Goal: Task Accomplishment & Management: Manage account settings

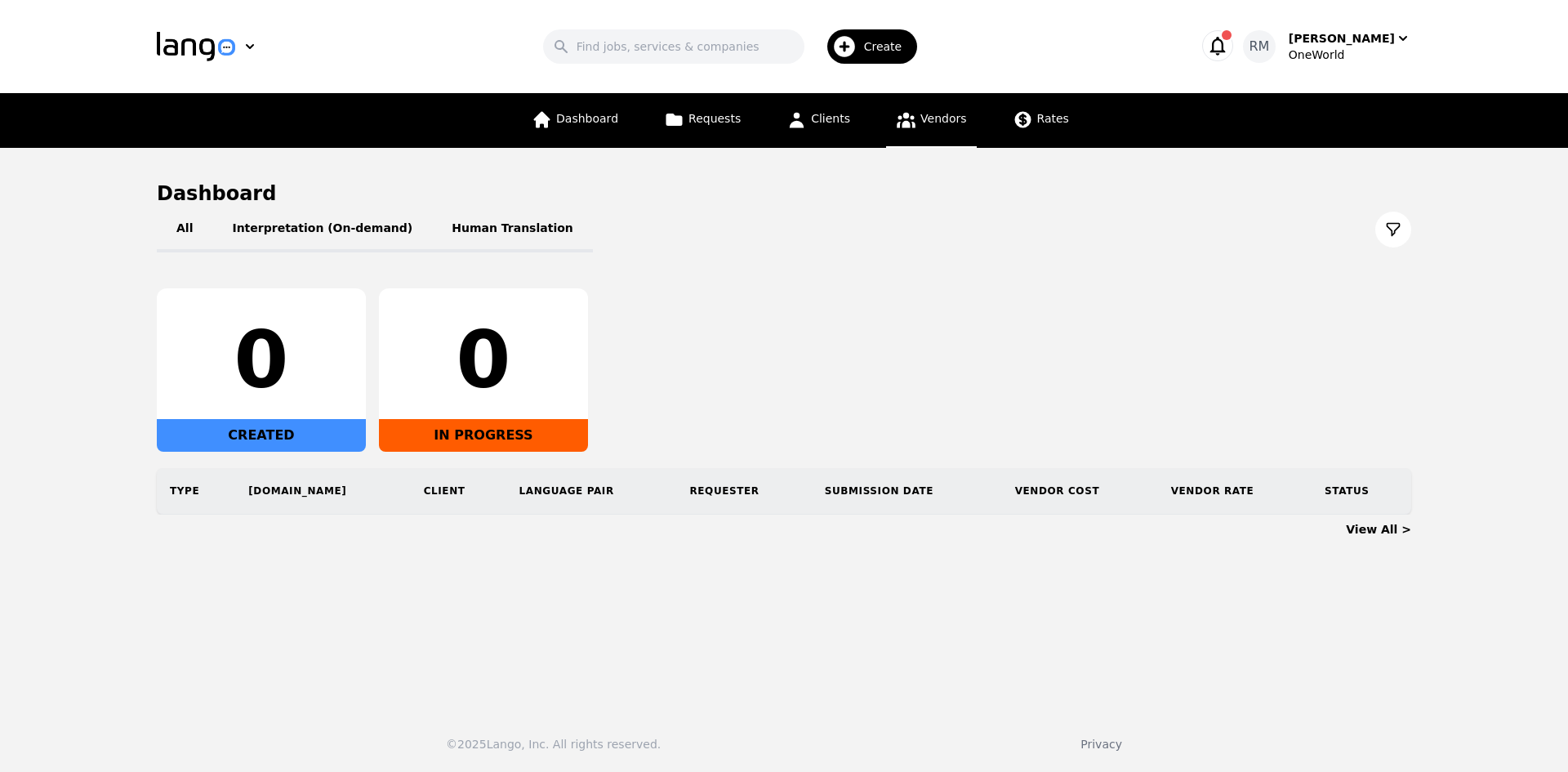
click at [926, 126] on link "Vendors" at bounding box center [931, 120] width 90 height 55
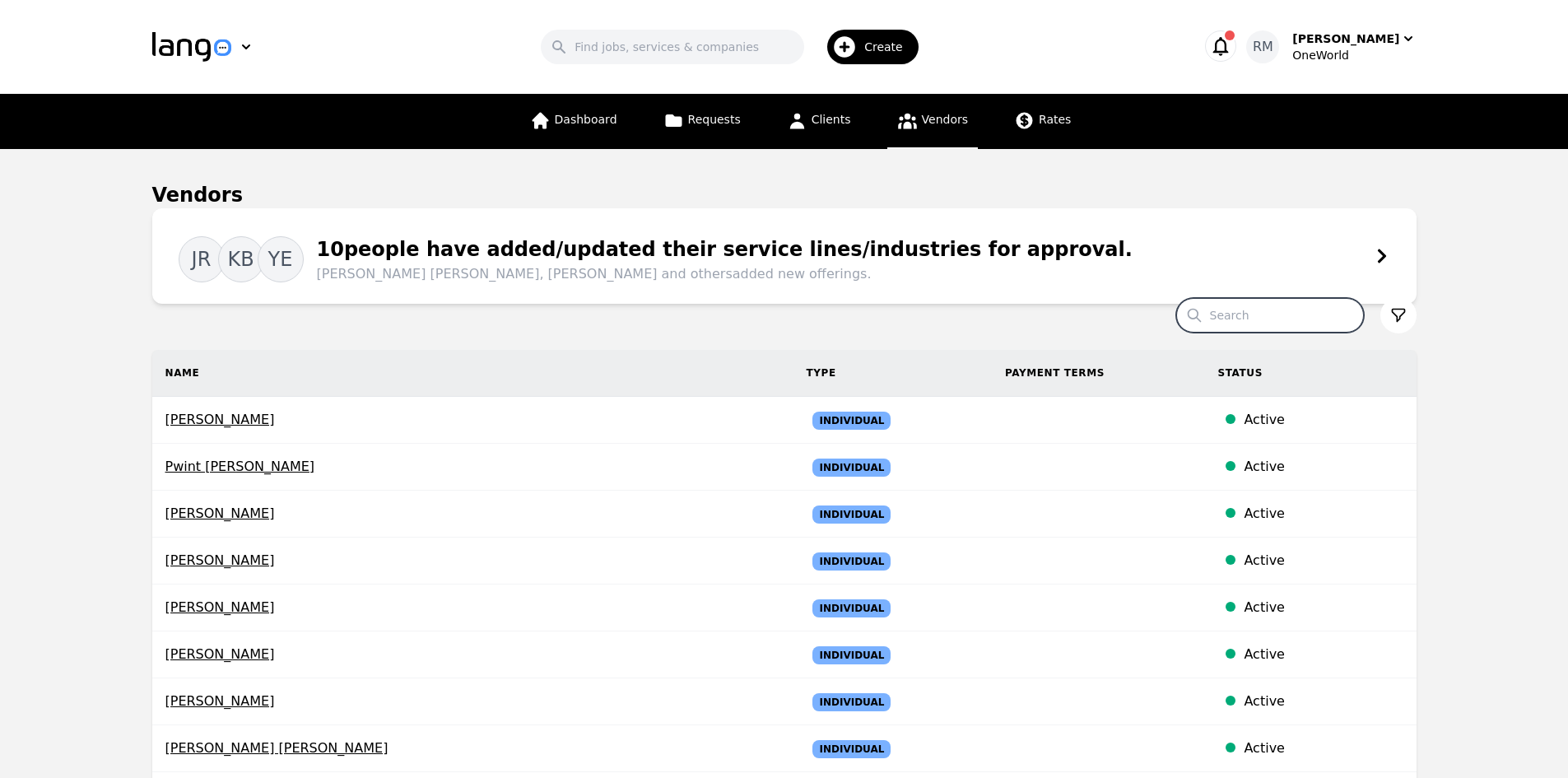
click at [1285, 308] on input "Search" at bounding box center [1270, 315] width 188 height 35
type input "peiqian"
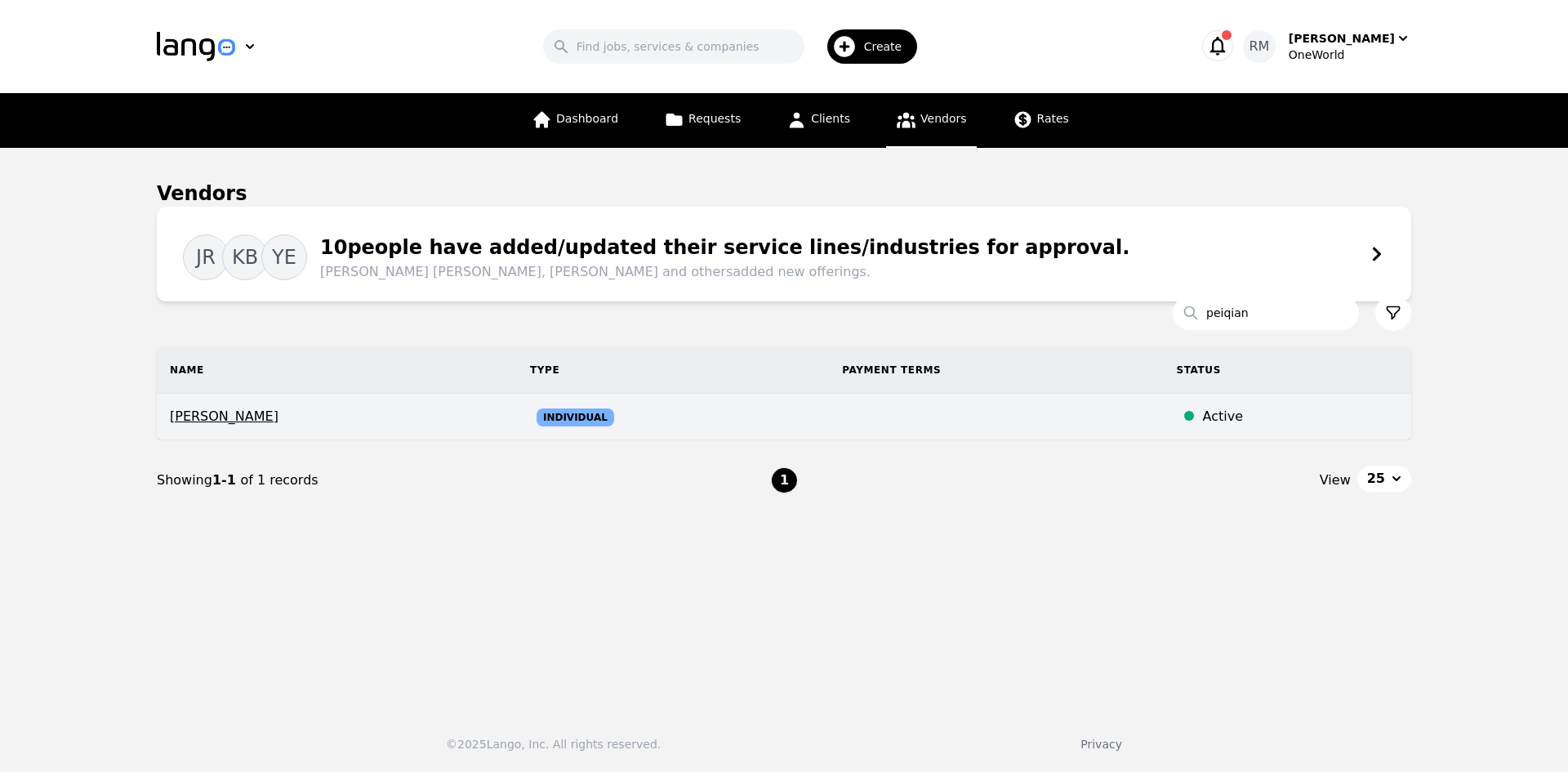
click at [215, 420] on span "[PERSON_NAME]" at bounding box center [337, 416] width 334 height 20
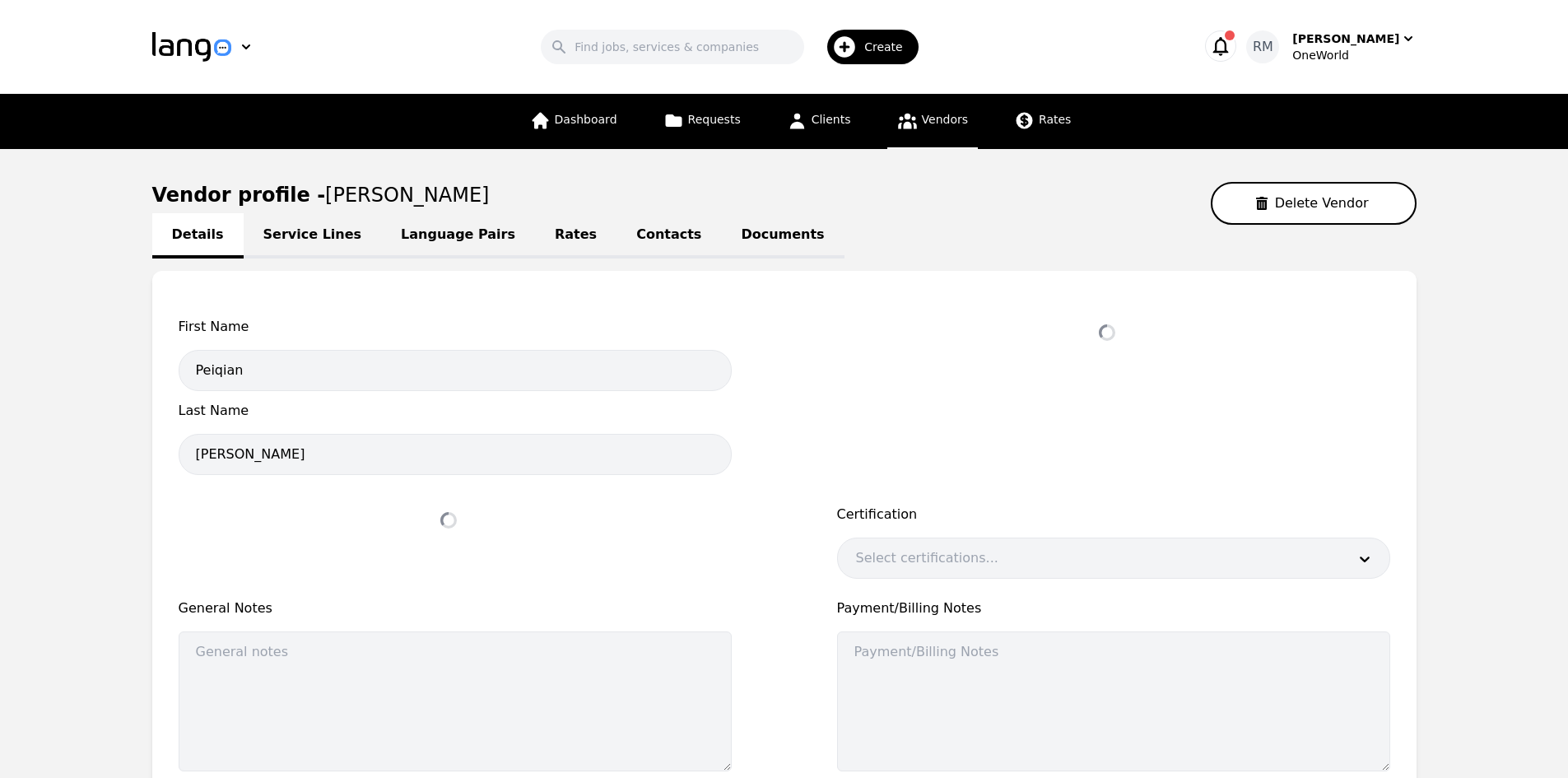
select select "active"
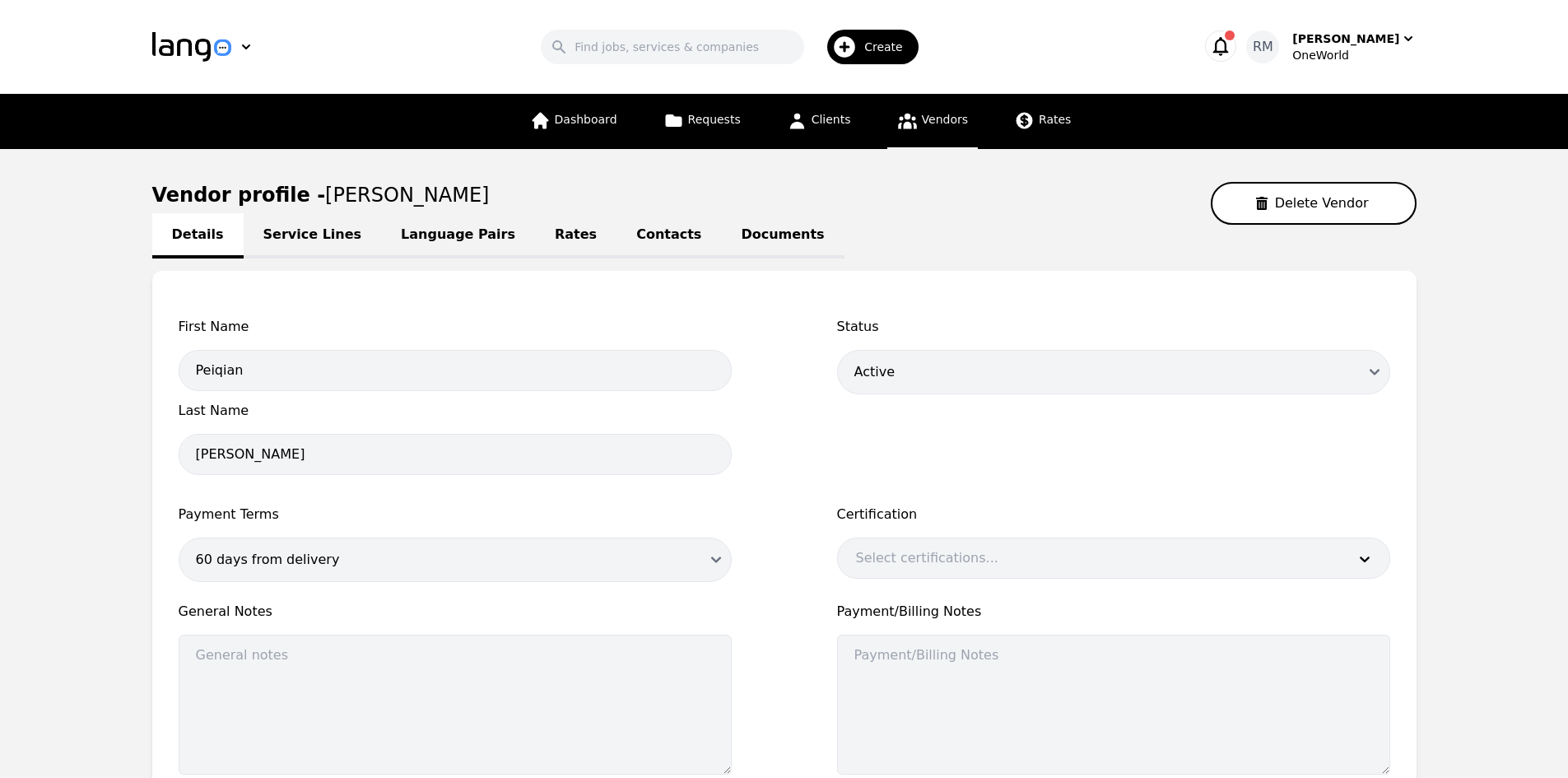
click at [329, 238] on link "Service Lines" at bounding box center [313, 235] width 139 height 45
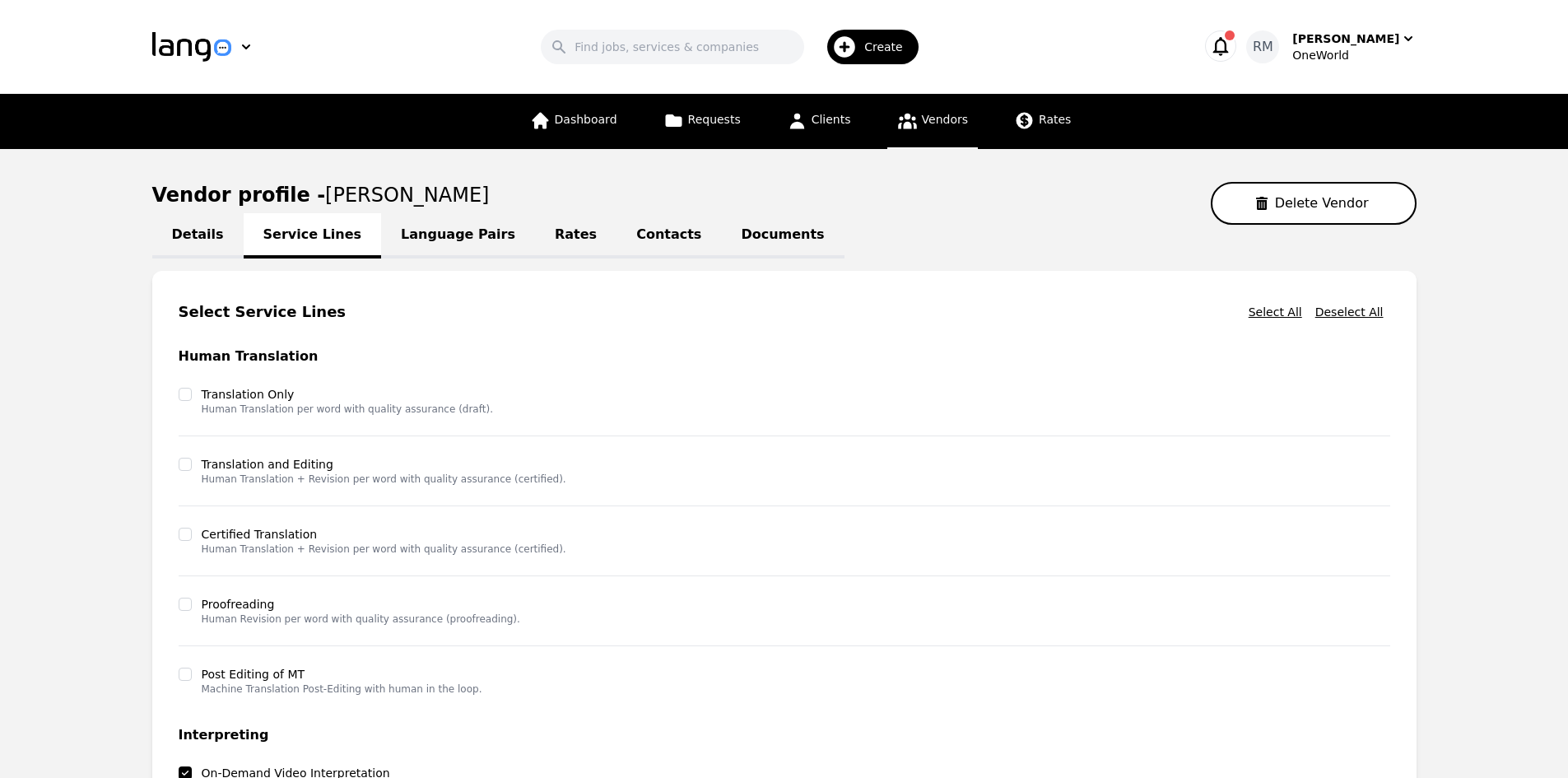
click at [435, 228] on link "Language Pairs" at bounding box center [459, 235] width 154 height 45
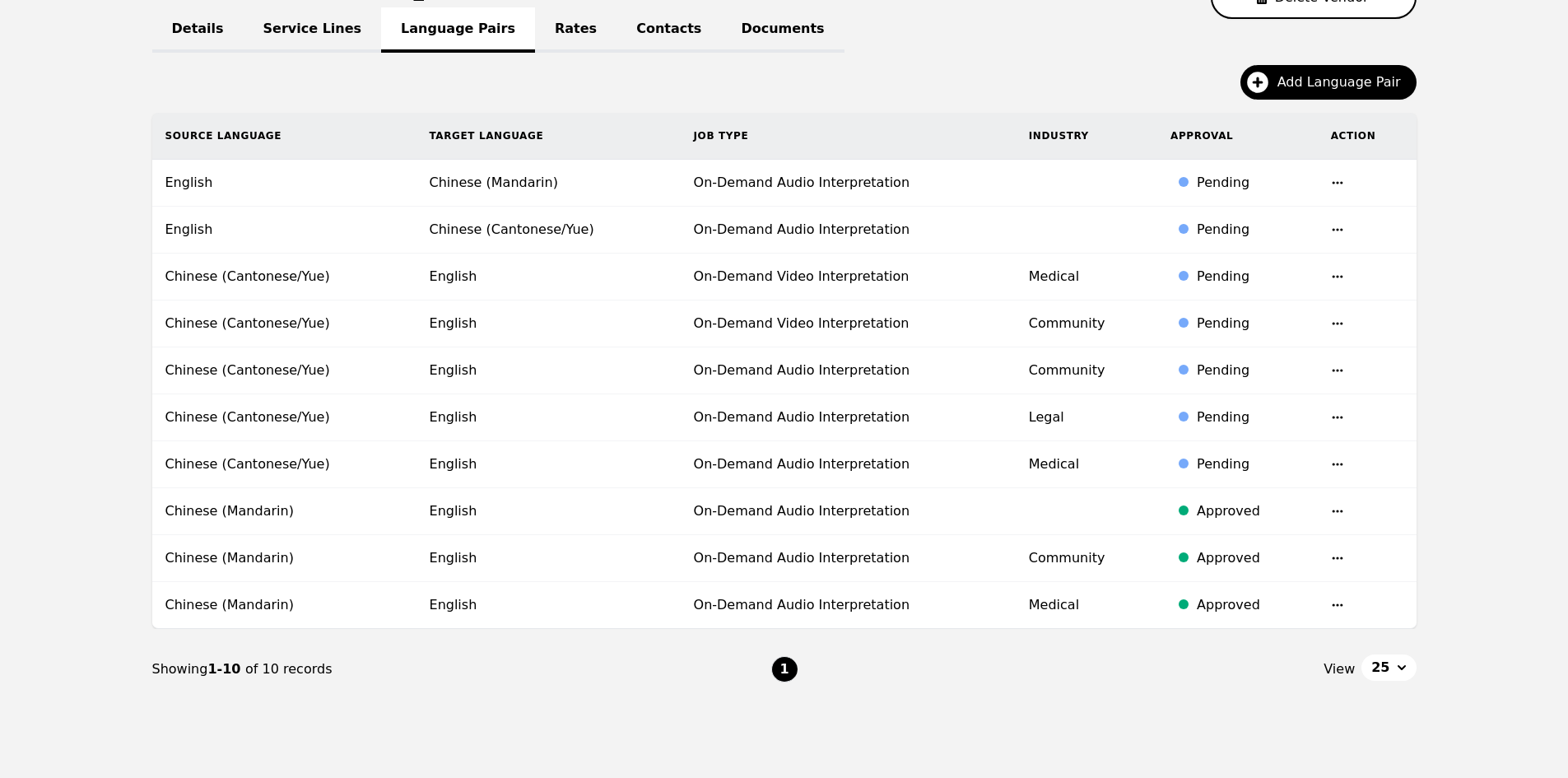
scroll to position [211, 0]
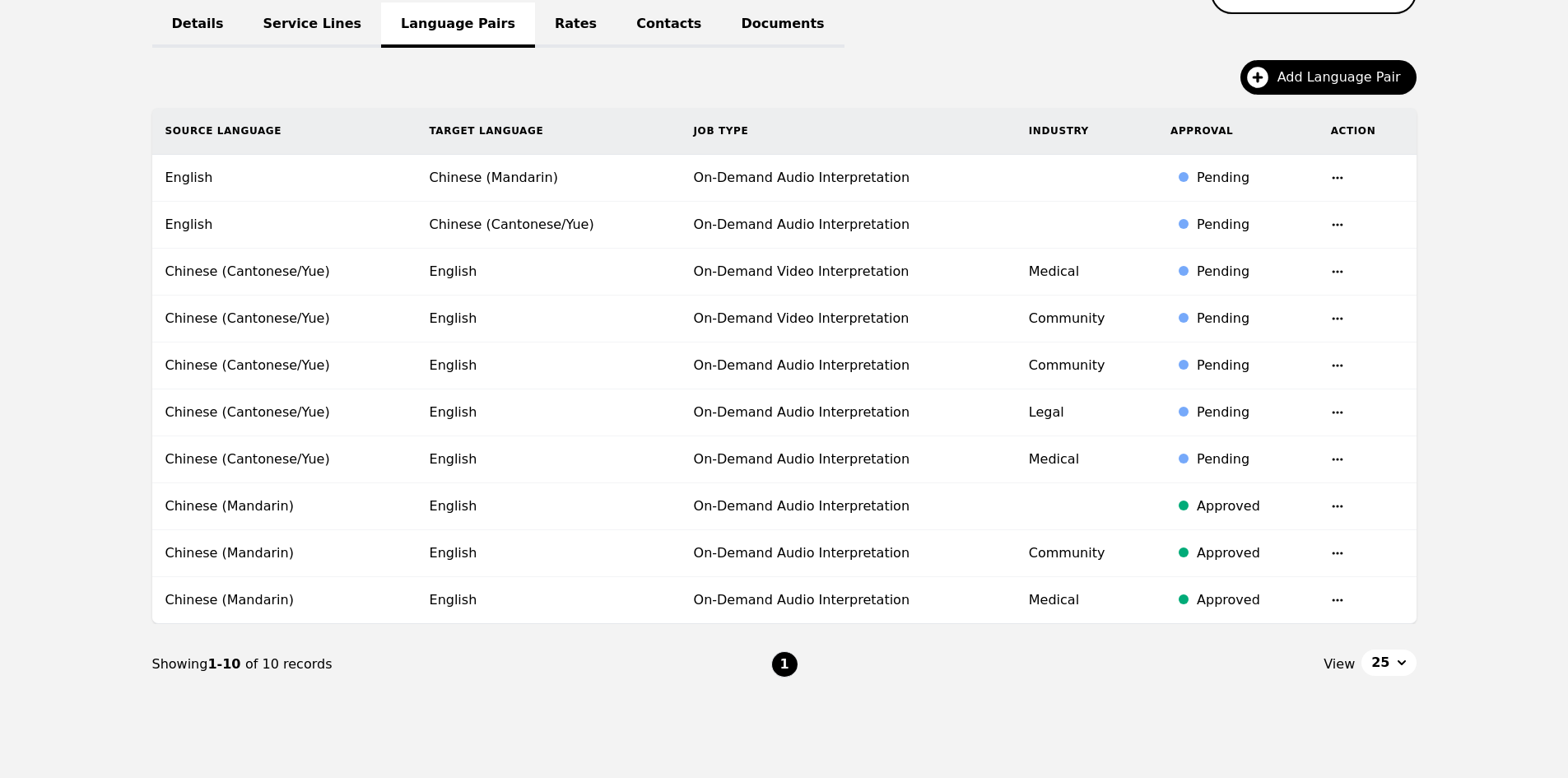
click at [1327, 459] on td at bounding box center [1368, 460] width 99 height 47
click at [1332, 458] on icon "button" at bounding box center [1338, 460] width 13 height 13
click at [1288, 470] on button "Update" at bounding box center [1291, 471] width 68 height 30
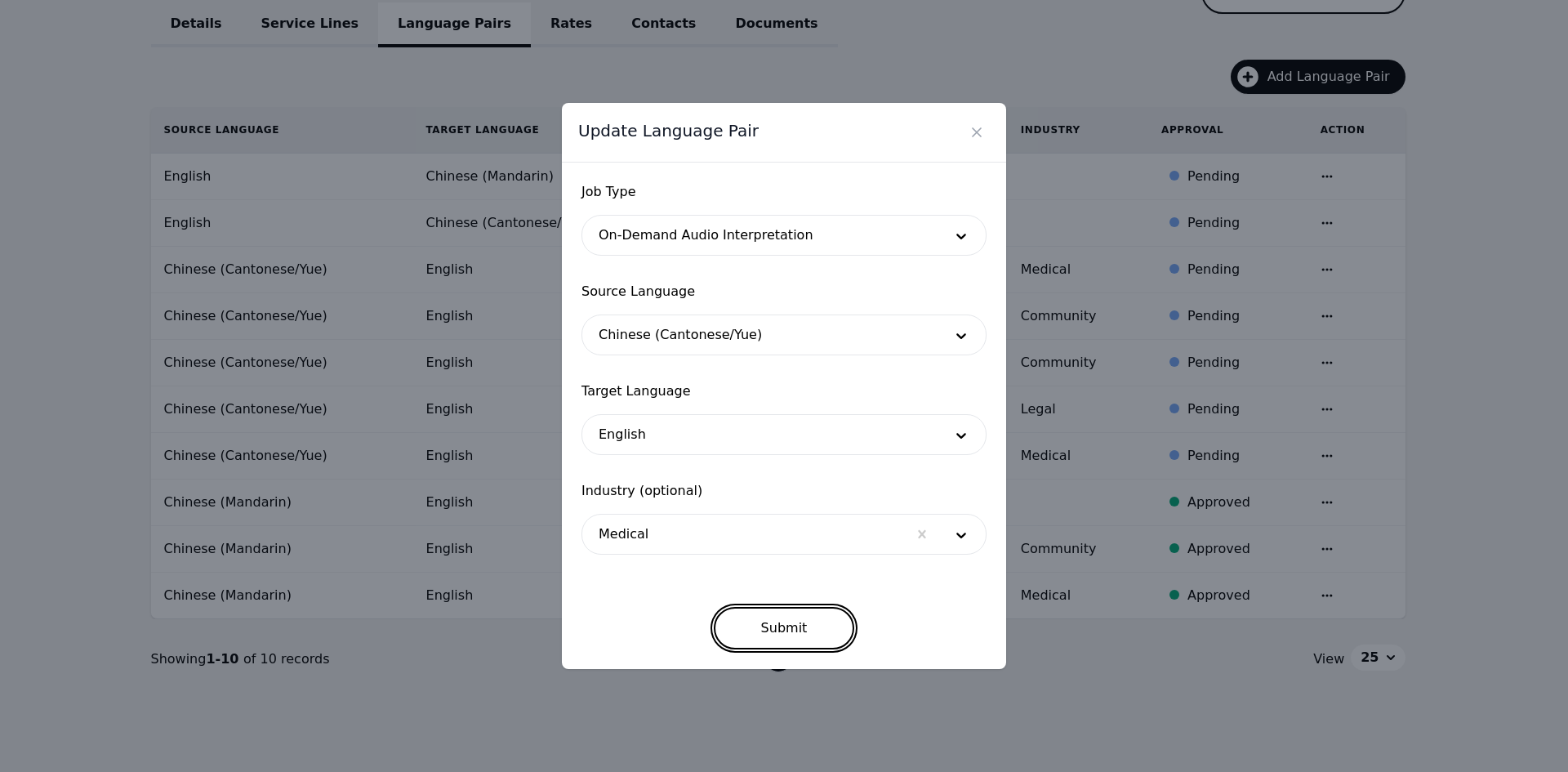
click at [778, 620] on button "Submit" at bounding box center [785, 629] width 142 height 42
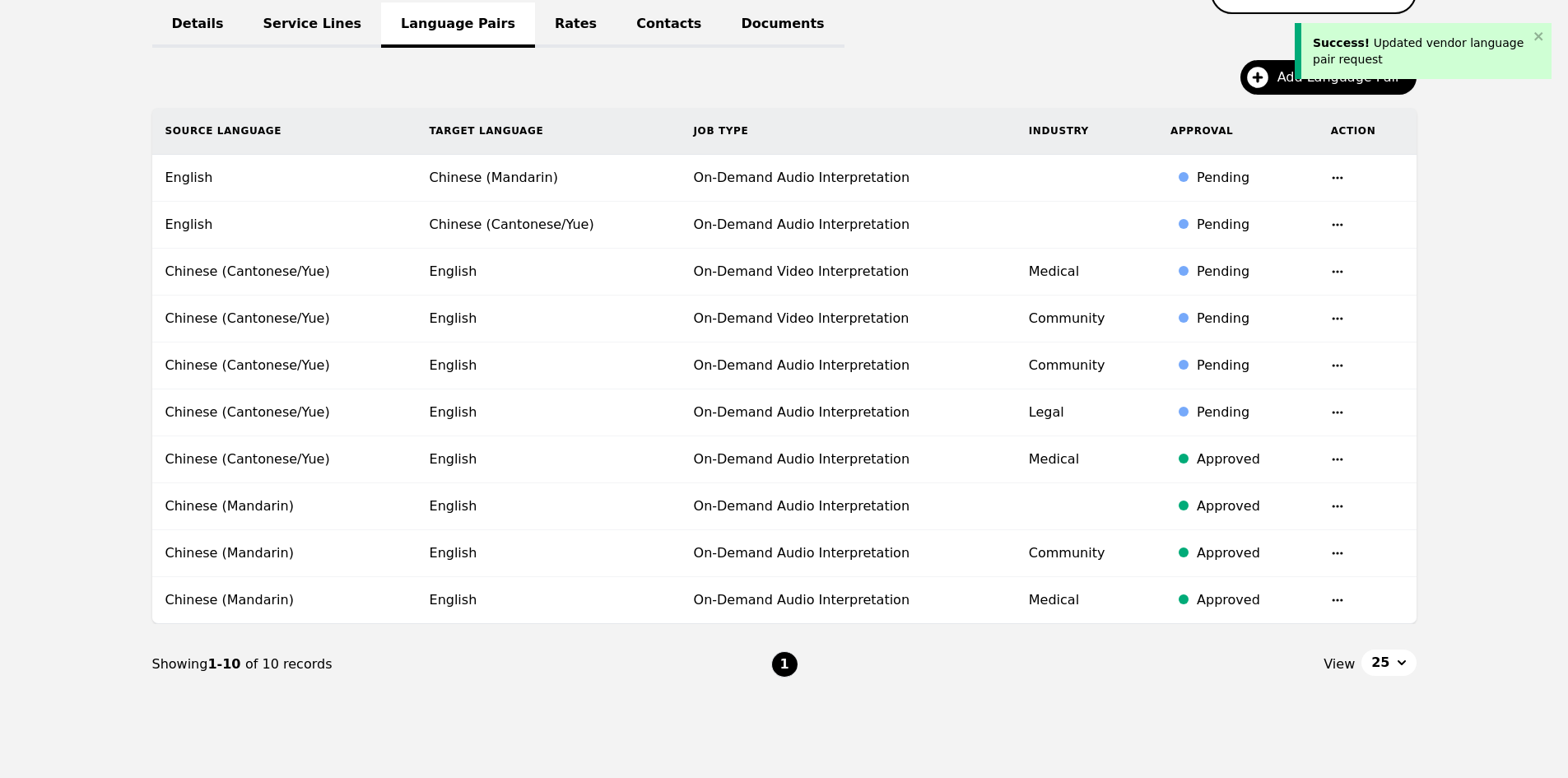
click at [1334, 359] on td at bounding box center [1368, 365] width 99 height 47
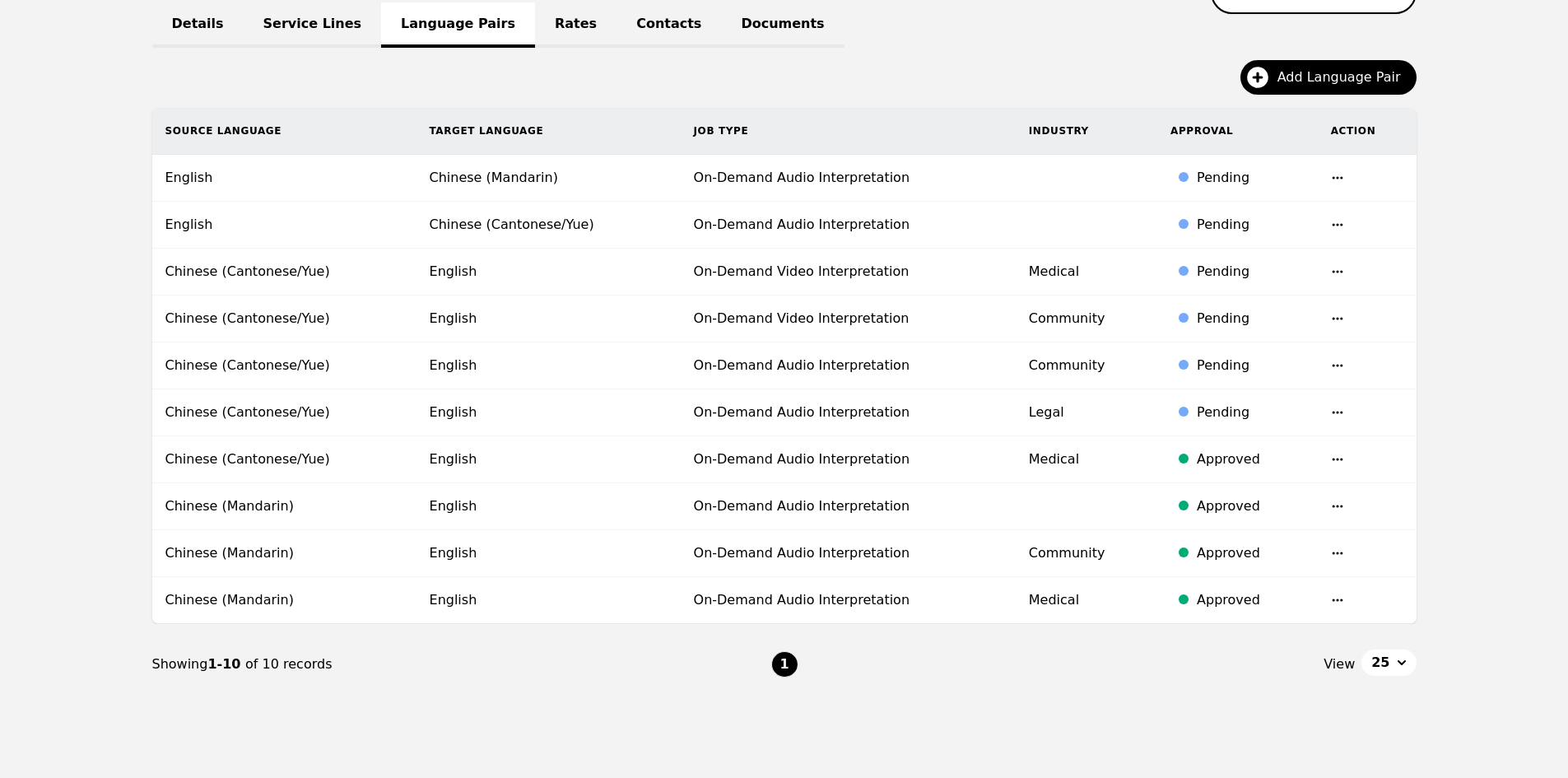
click at [1332, 362] on icon "button" at bounding box center [1338, 365] width 13 height 13
click at [1279, 379] on button "Update" at bounding box center [1291, 378] width 68 height 30
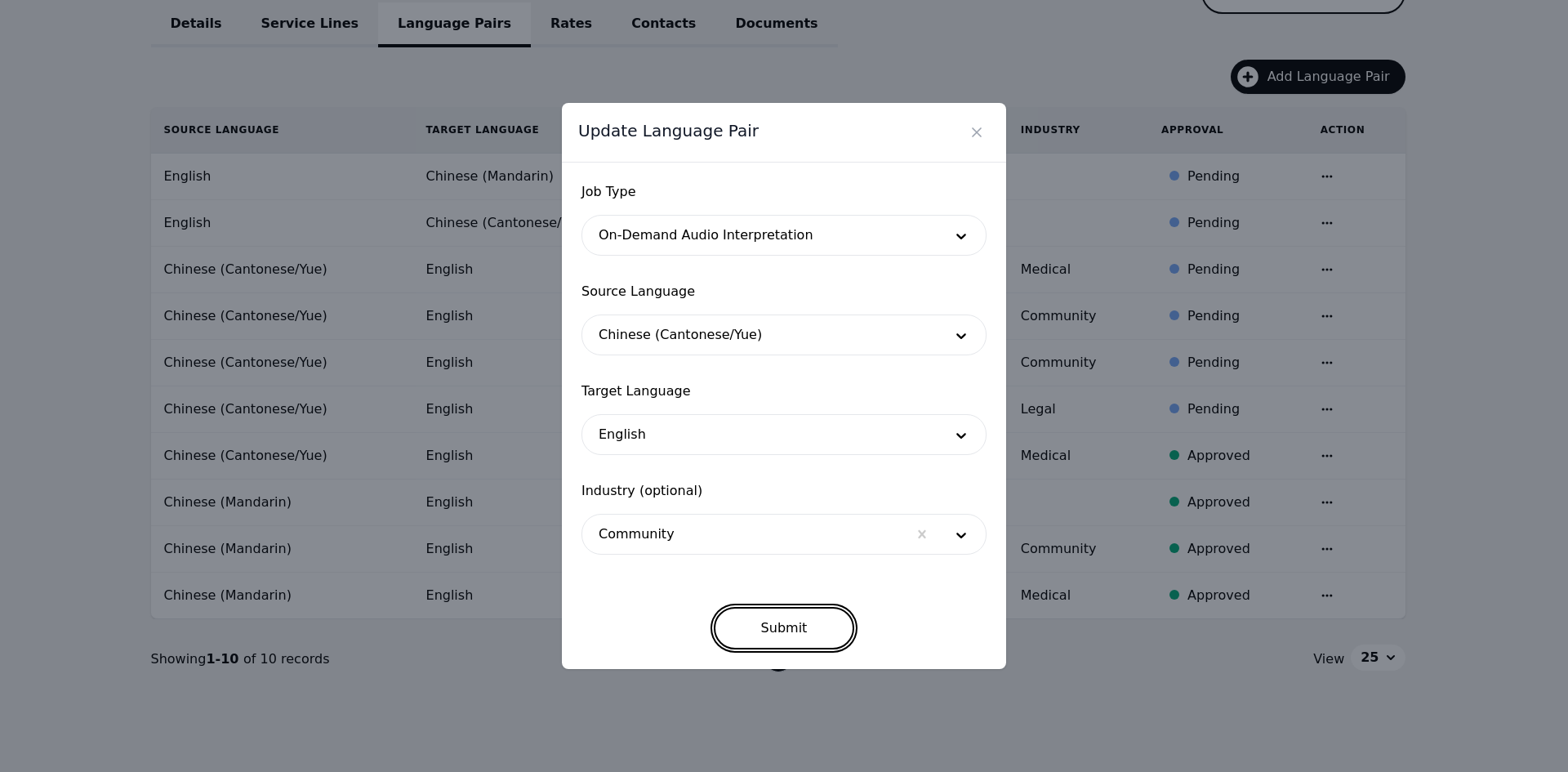
click at [796, 628] on button "Submit" at bounding box center [785, 629] width 142 height 42
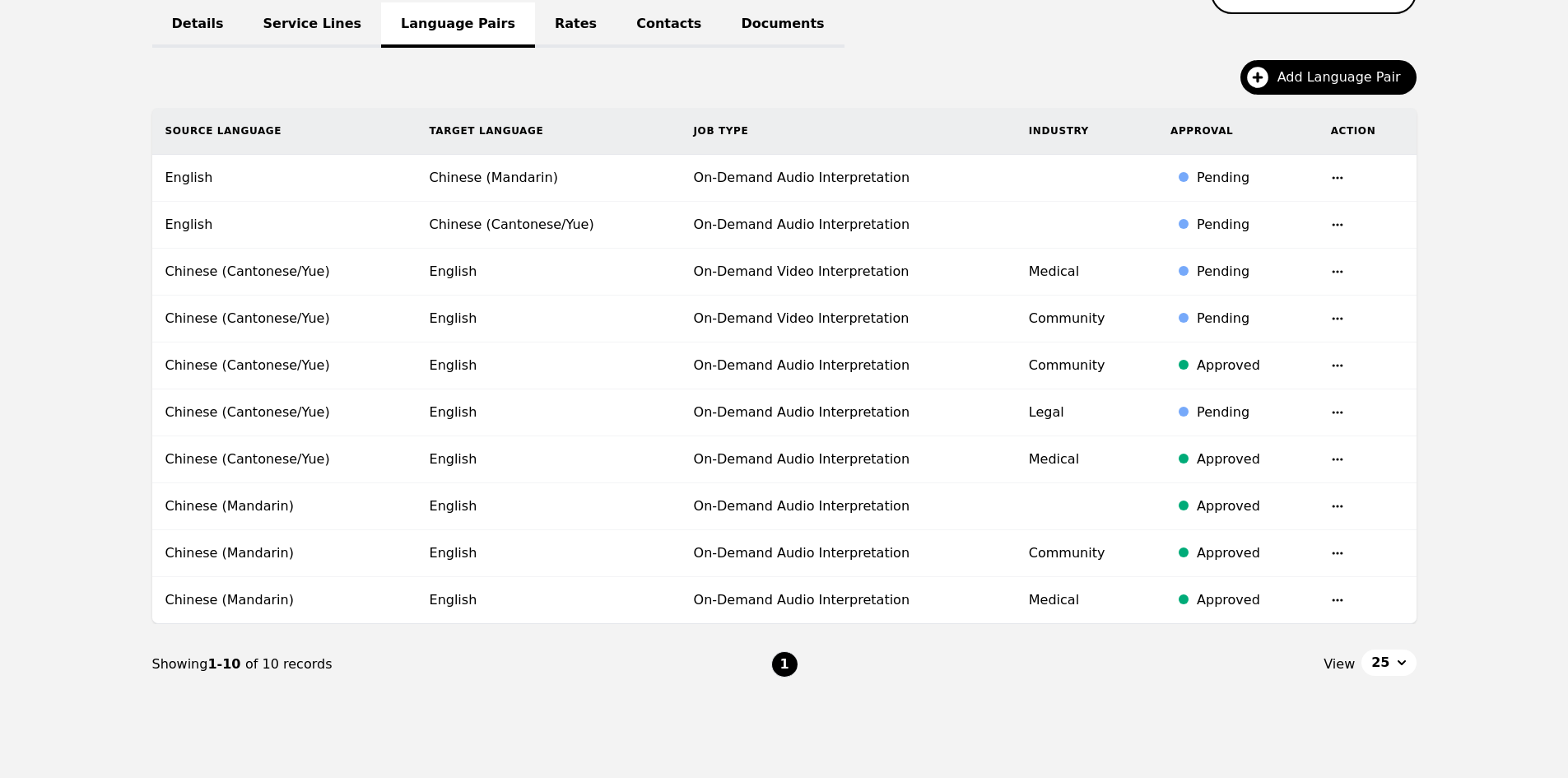
click at [1342, 224] on td at bounding box center [1368, 225] width 99 height 47
click at [1337, 223] on icon "button" at bounding box center [1338, 225] width 13 height 13
click at [1285, 272] on button "Delete" at bounding box center [1291, 266] width 68 height 30
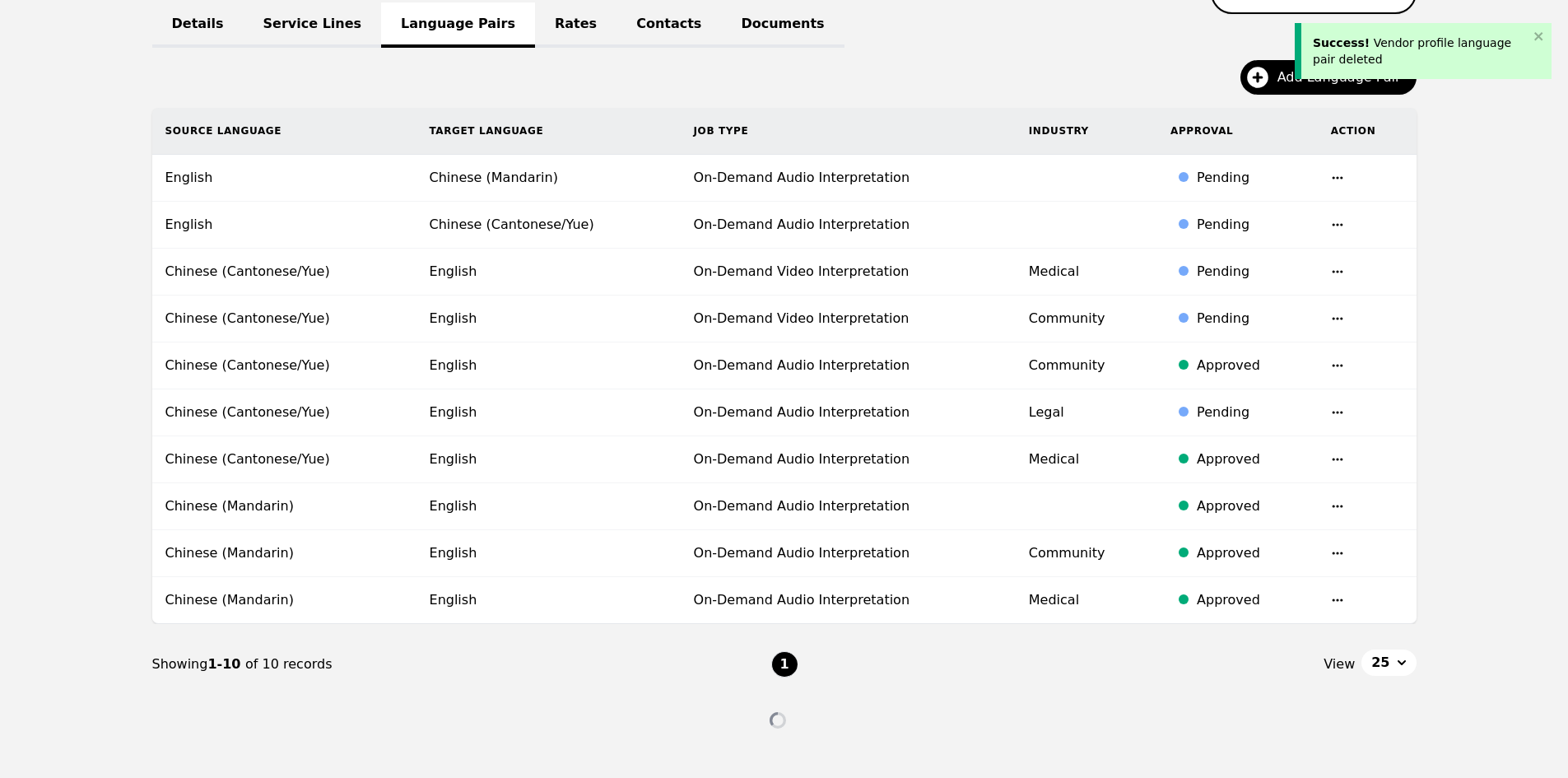
scroll to position [199, 0]
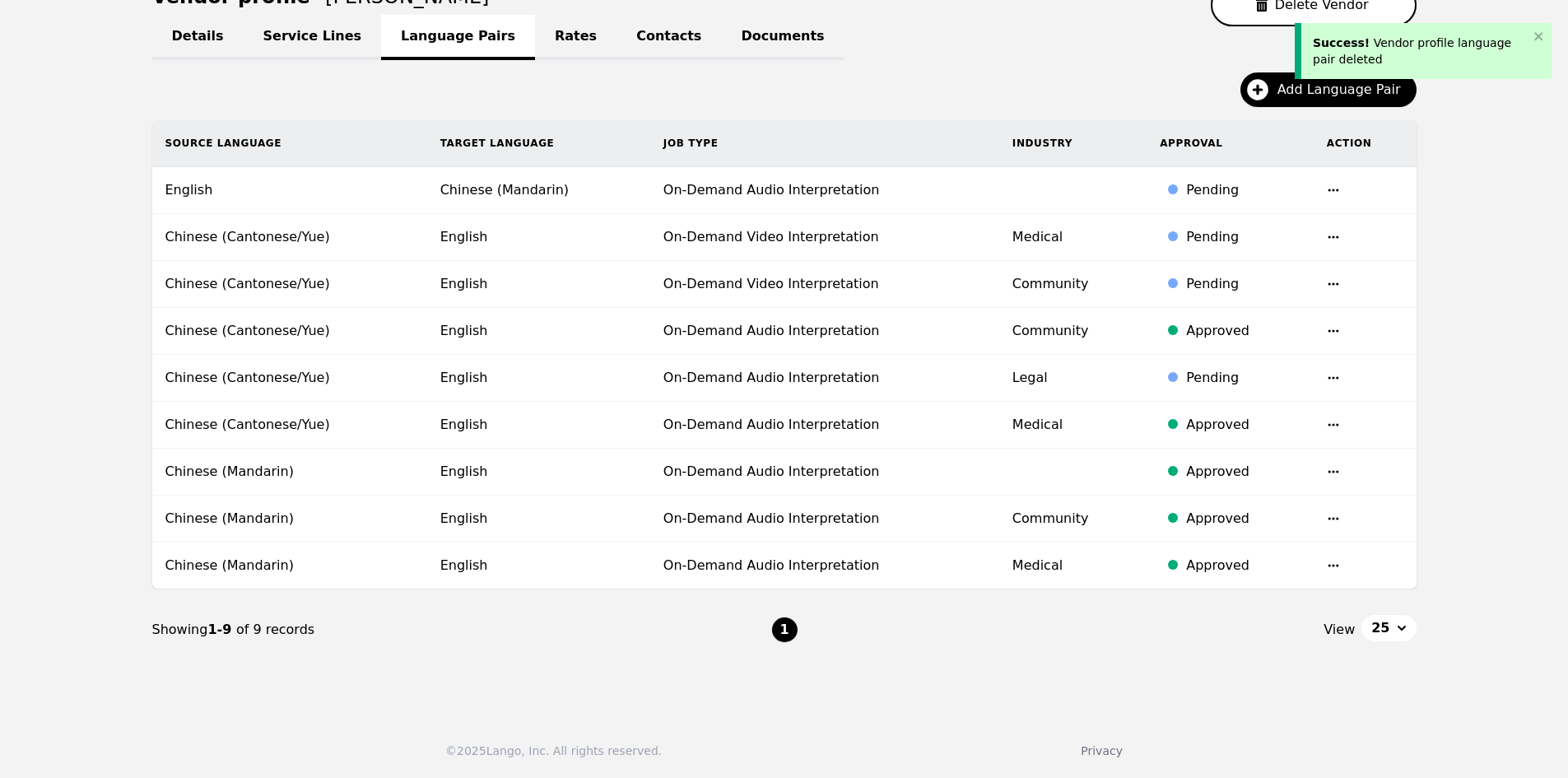
click at [1334, 189] on icon "button" at bounding box center [1334, 190] width 13 height 13
click at [1296, 233] on button "Delete" at bounding box center [1288, 232] width 68 height 30
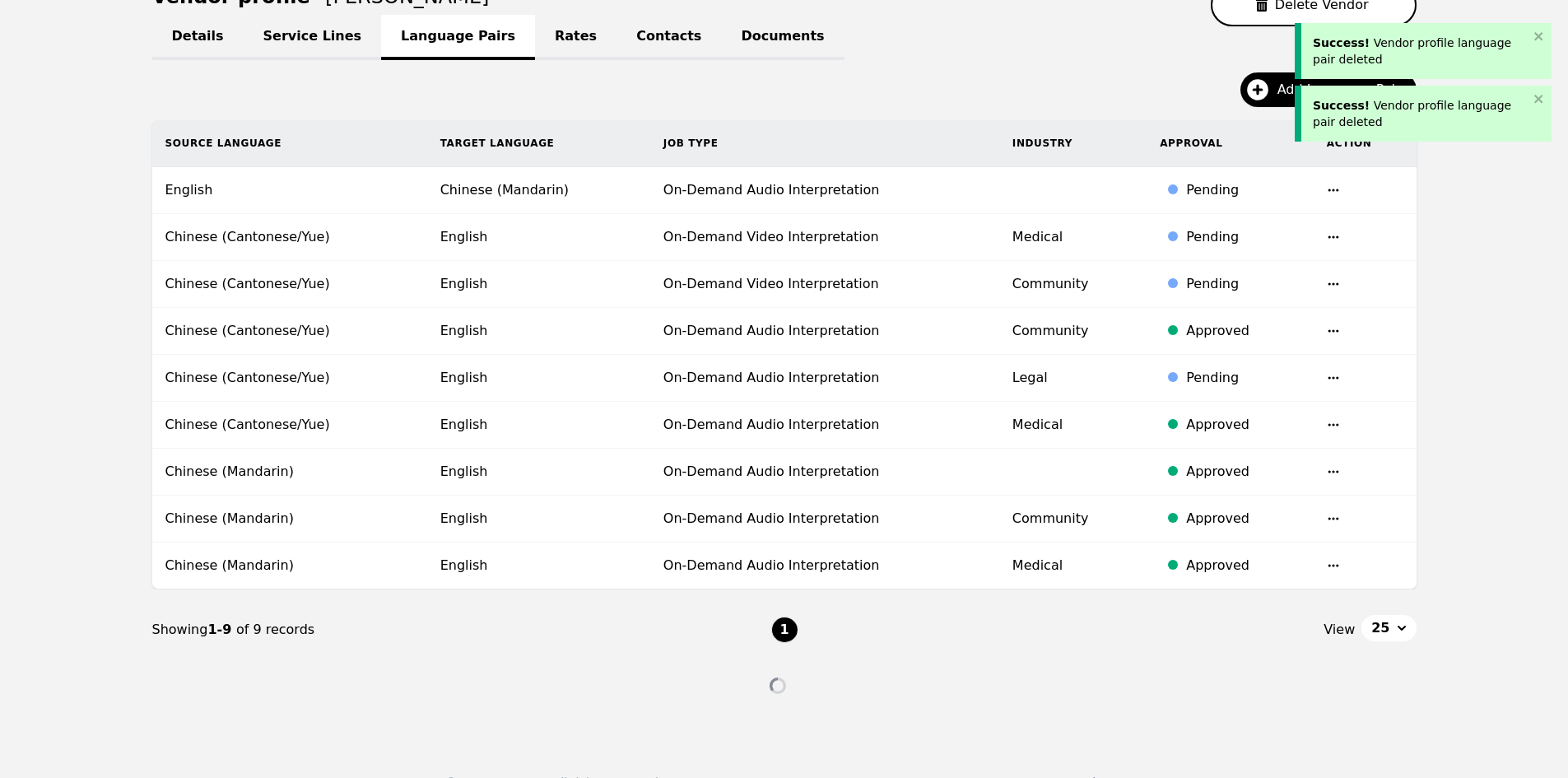
scroll to position [151, 0]
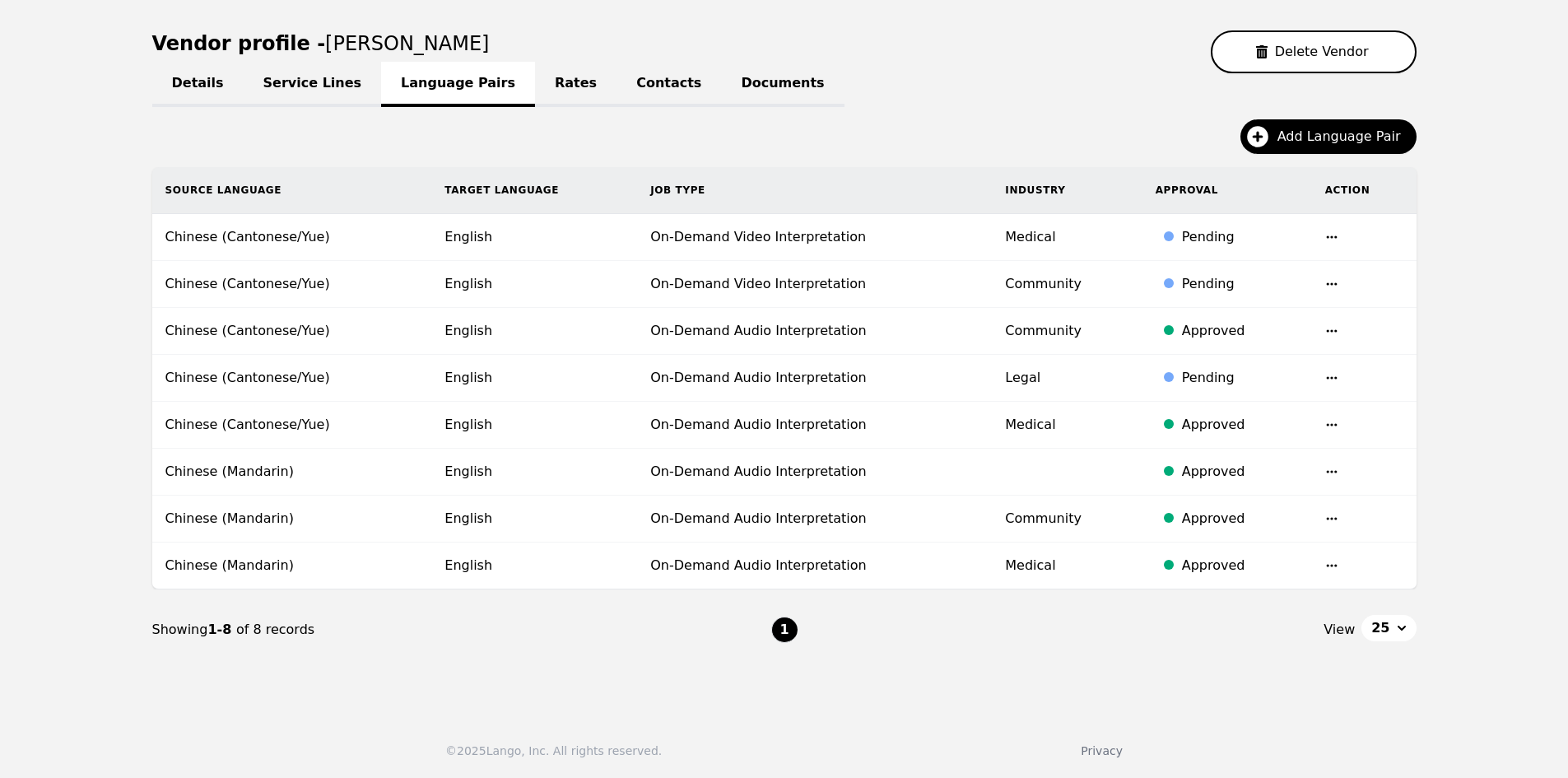
click at [1326, 382] on icon "button" at bounding box center [1332, 378] width 13 height 13
click at [1288, 416] on button "Delete" at bounding box center [1286, 419] width 68 height 30
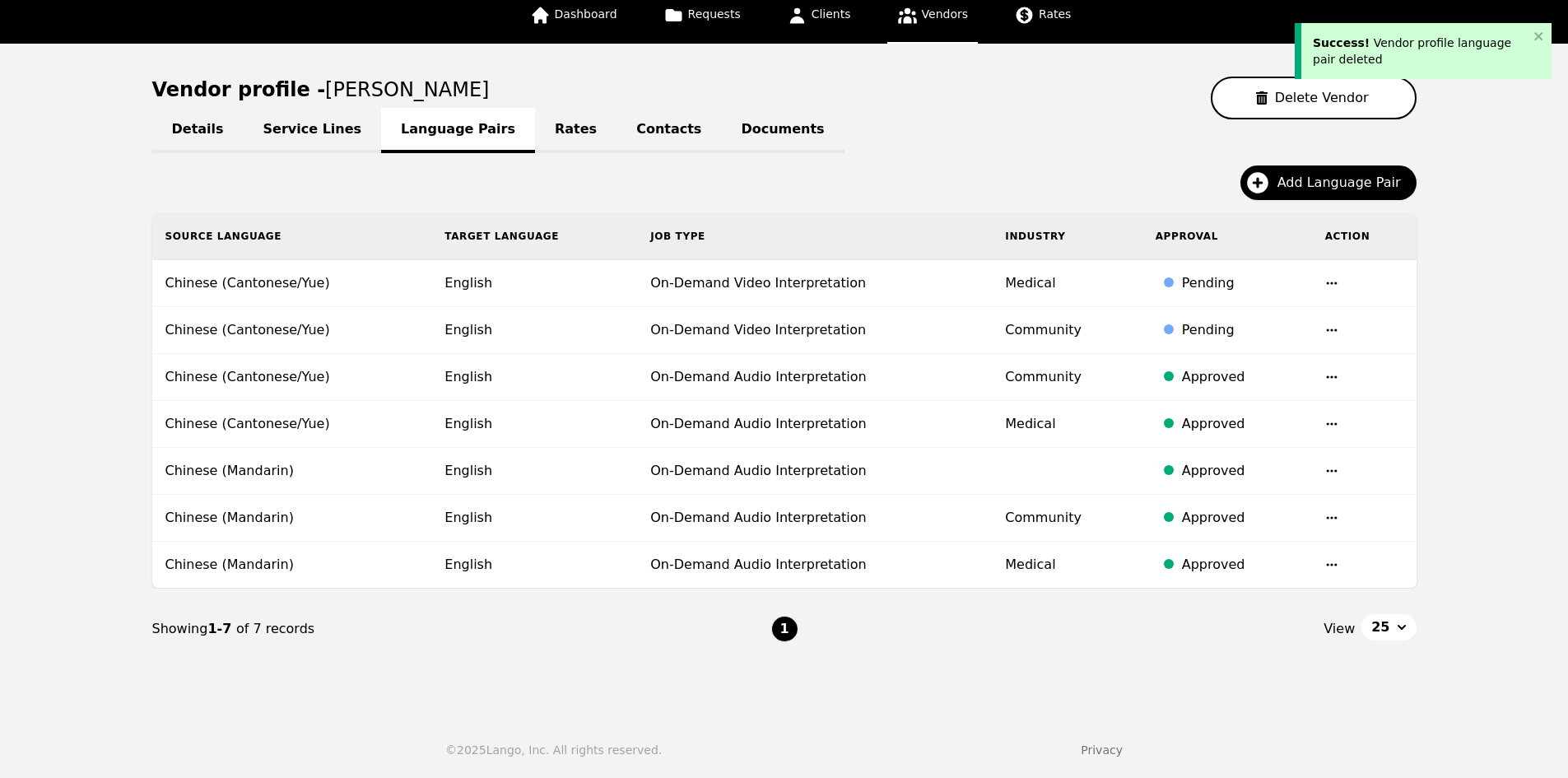
scroll to position [104, 0]
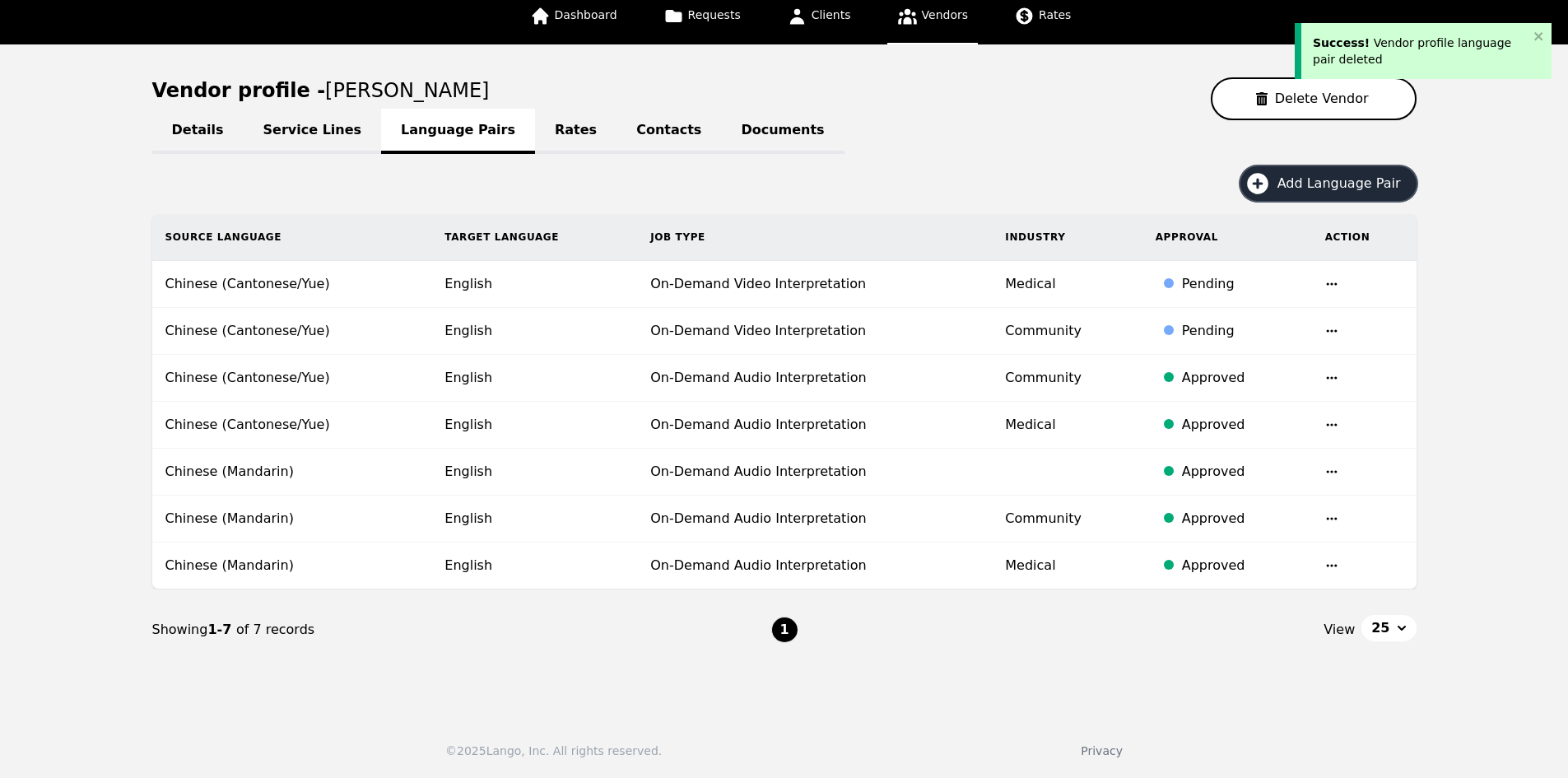
click at [1369, 183] on span "Add Language Pair" at bounding box center [1345, 183] width 135 height 20
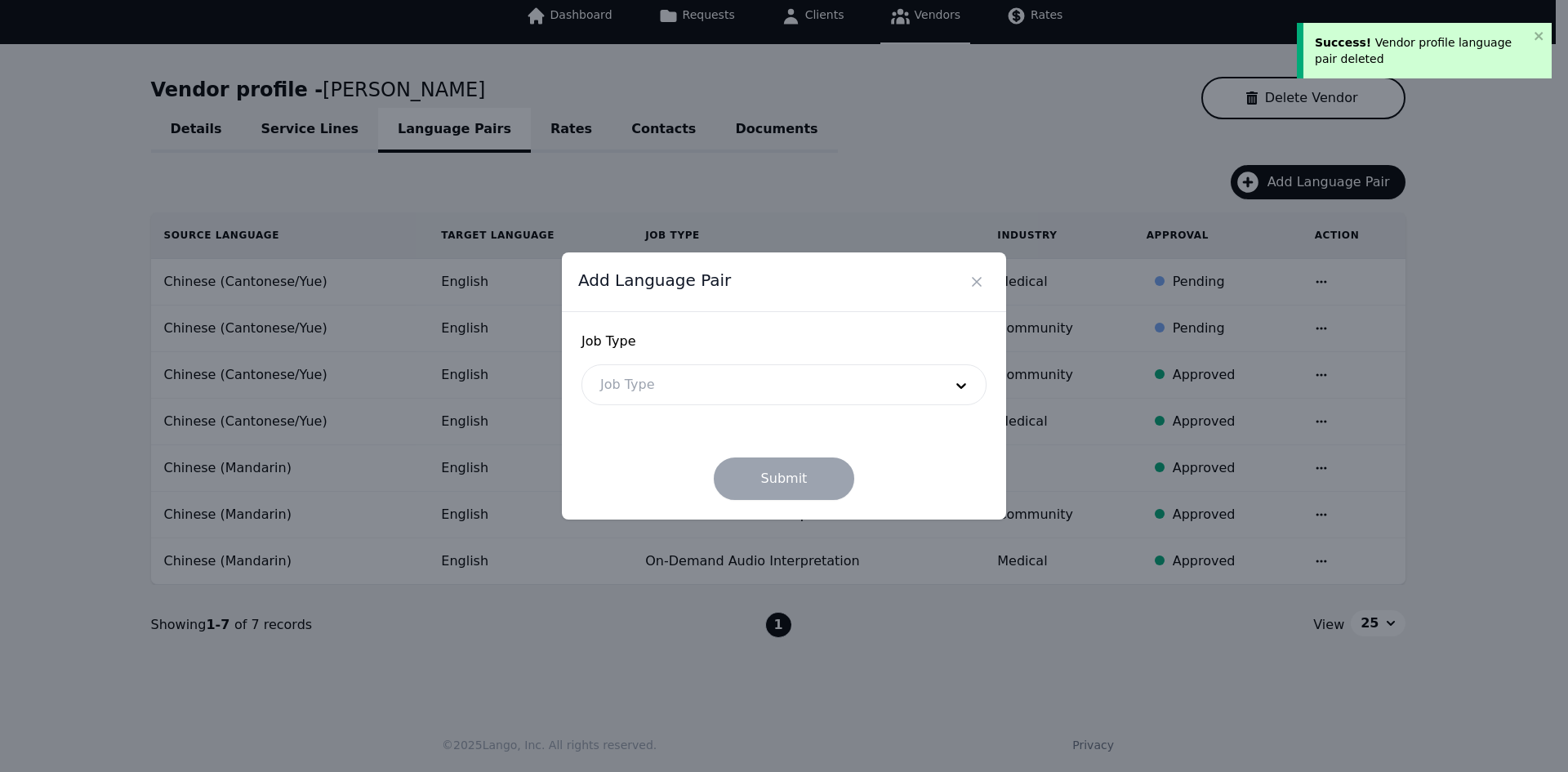
click at [720, 372] on div at bounding box center [759, 385] width 355 height 39
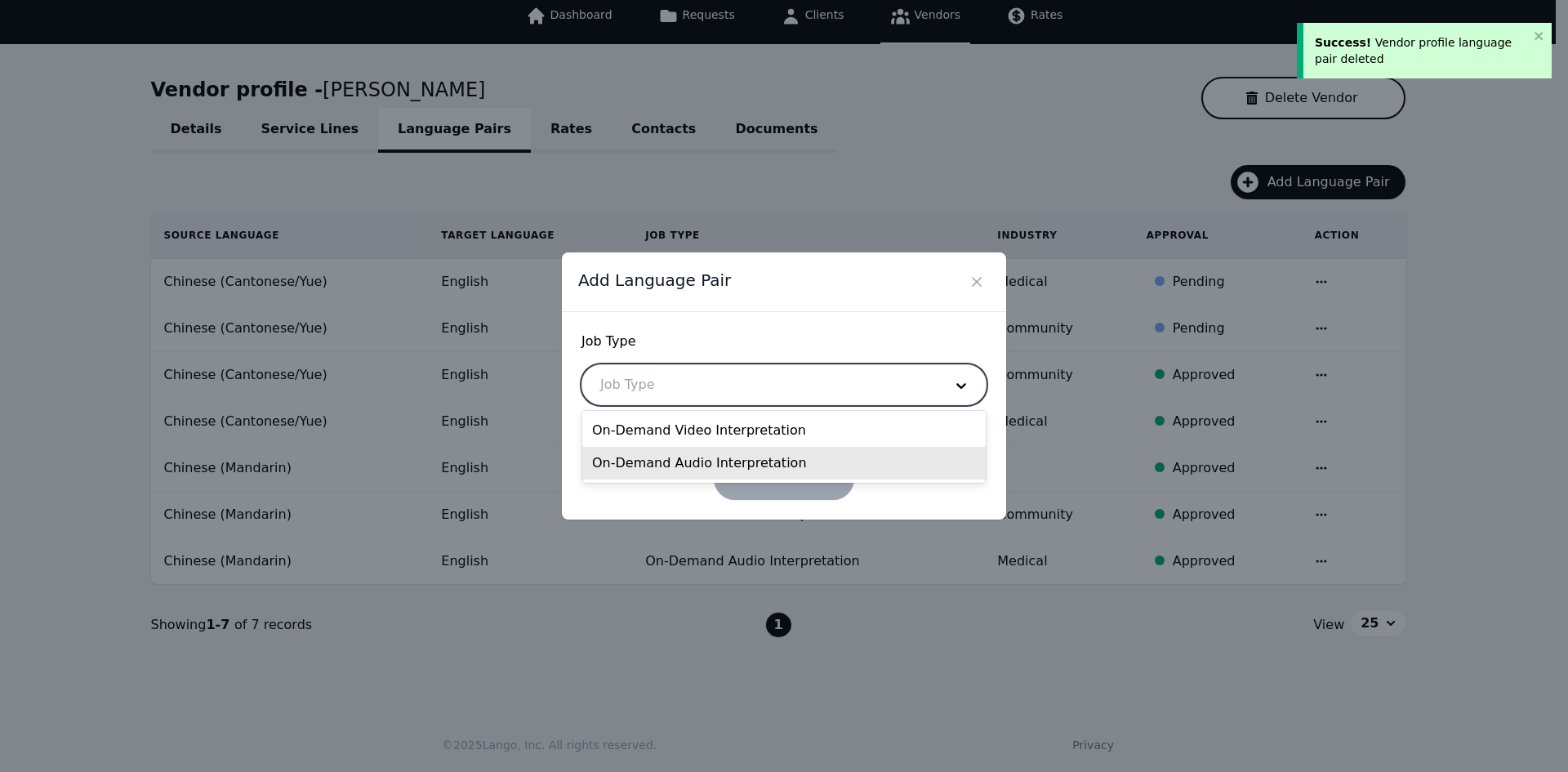
click at [698, 471] on div "On-Demand Audio Interpretation" at bounding box center [784, 463] width 403 height 33
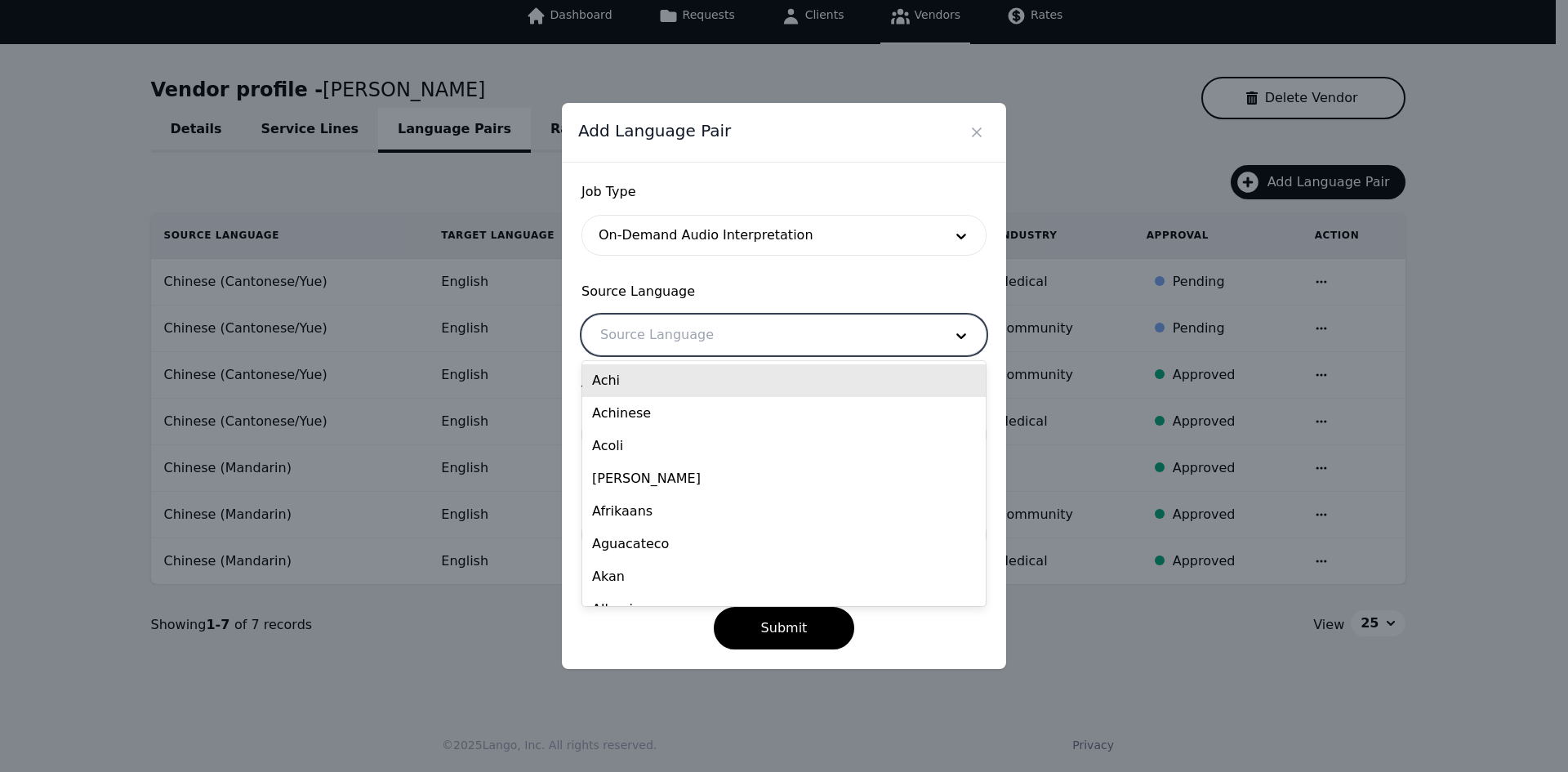
click at [734, 341] on div at bounding box center [759, 335] width 355 height 39
type input "cant"
click at [703, 385] on div "Chinese (Cantonese/Yue)" at bounding box center [784, 381] width 403 height 33
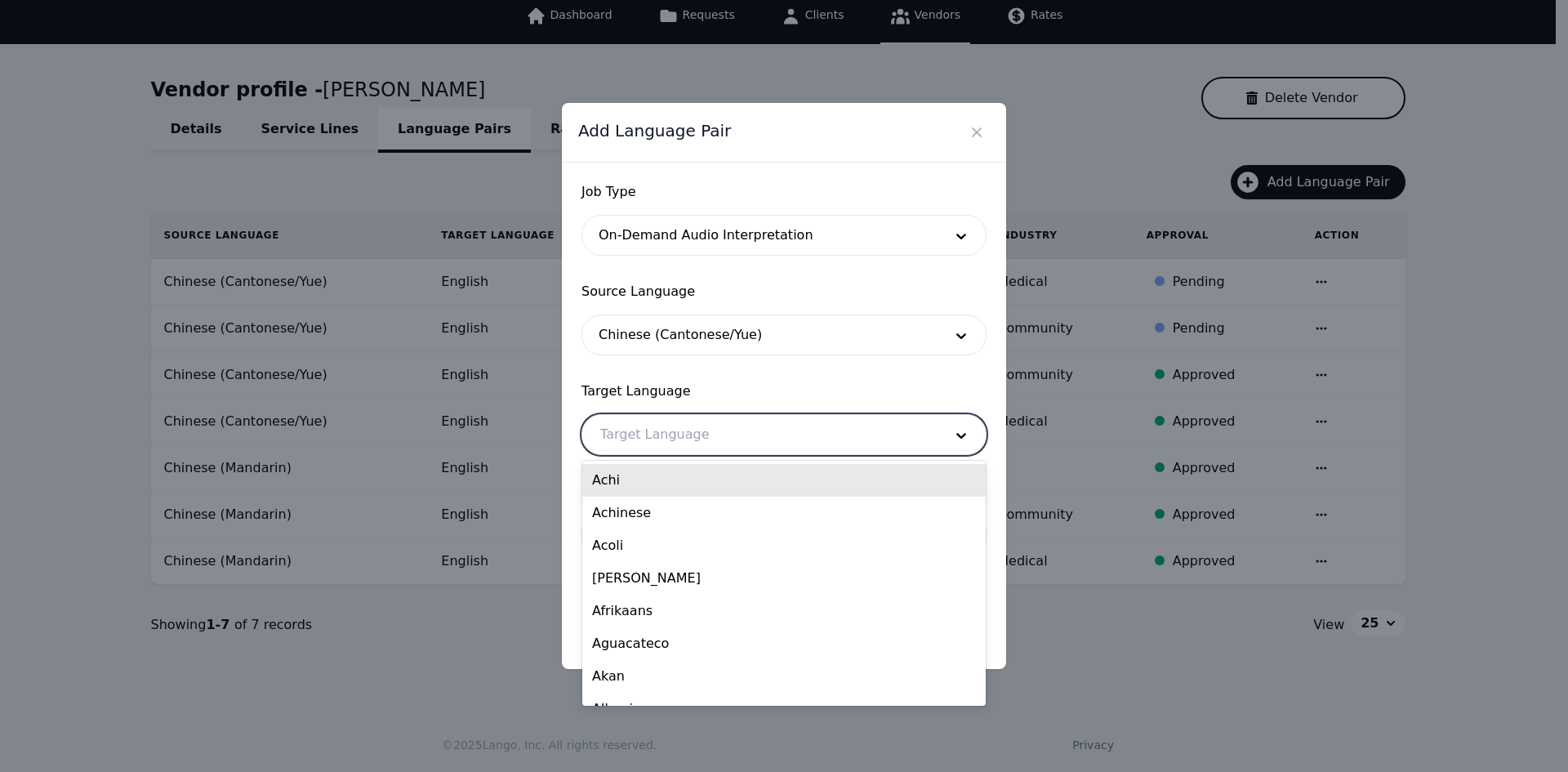
click at [686, 432] on div at bounding box center [759, 434] width 355 height 39
type input "engl"
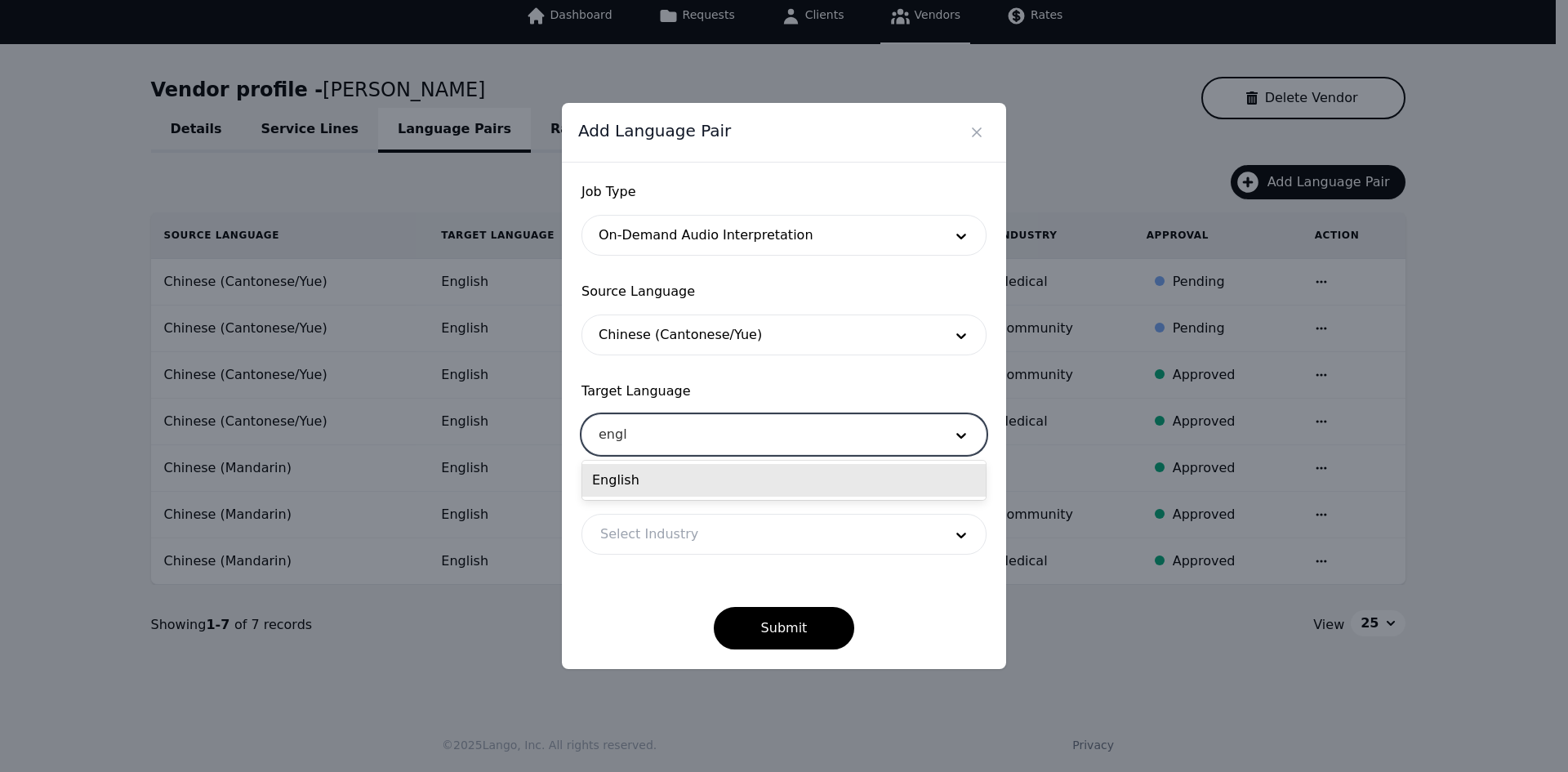
click at [664, 491] on div "English" at bounding box center [784, 480] width 403 height 33
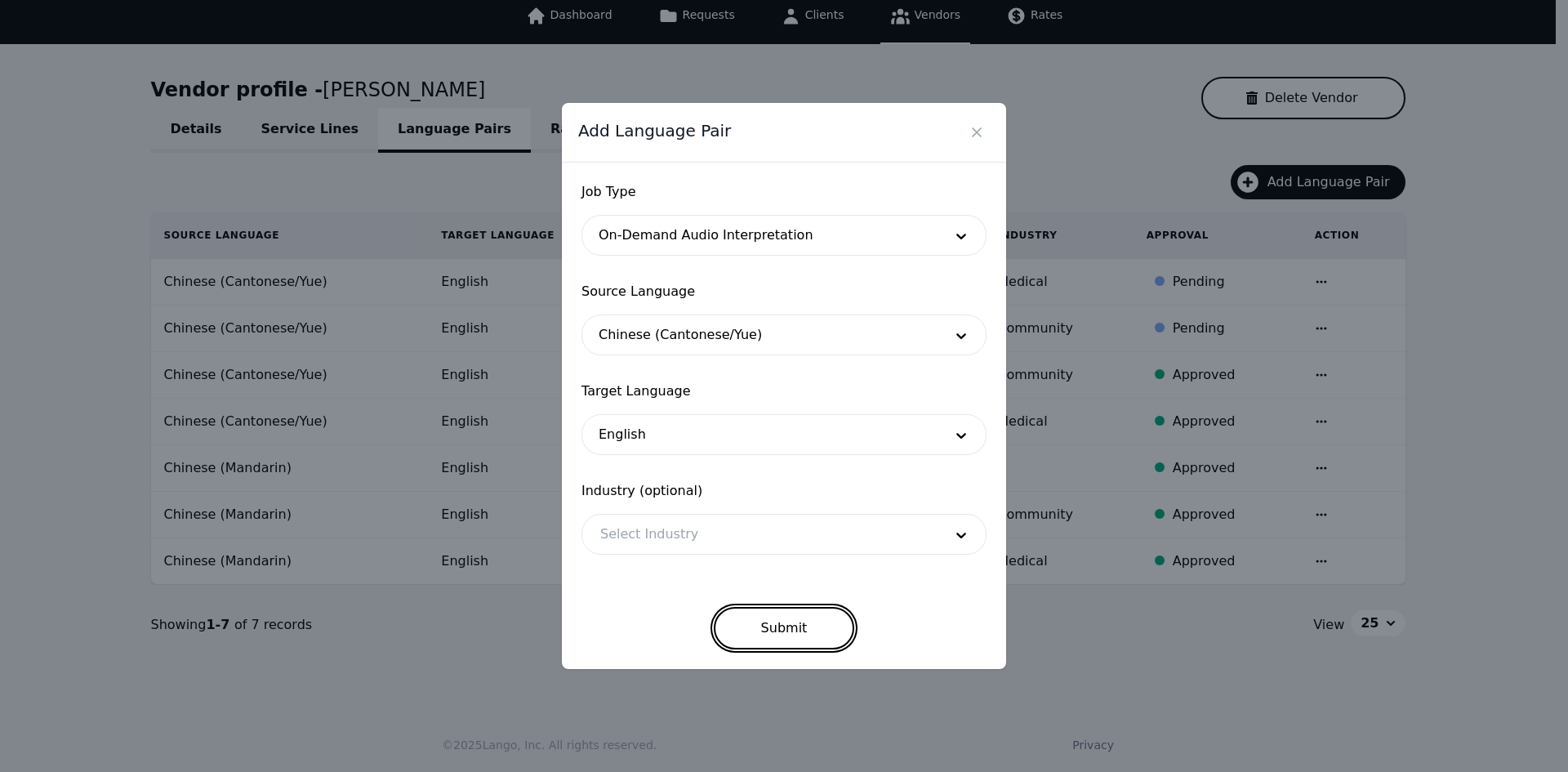
click at [761, 648] on button "Submit" at bounding box center [785, 629] width 142 height 42
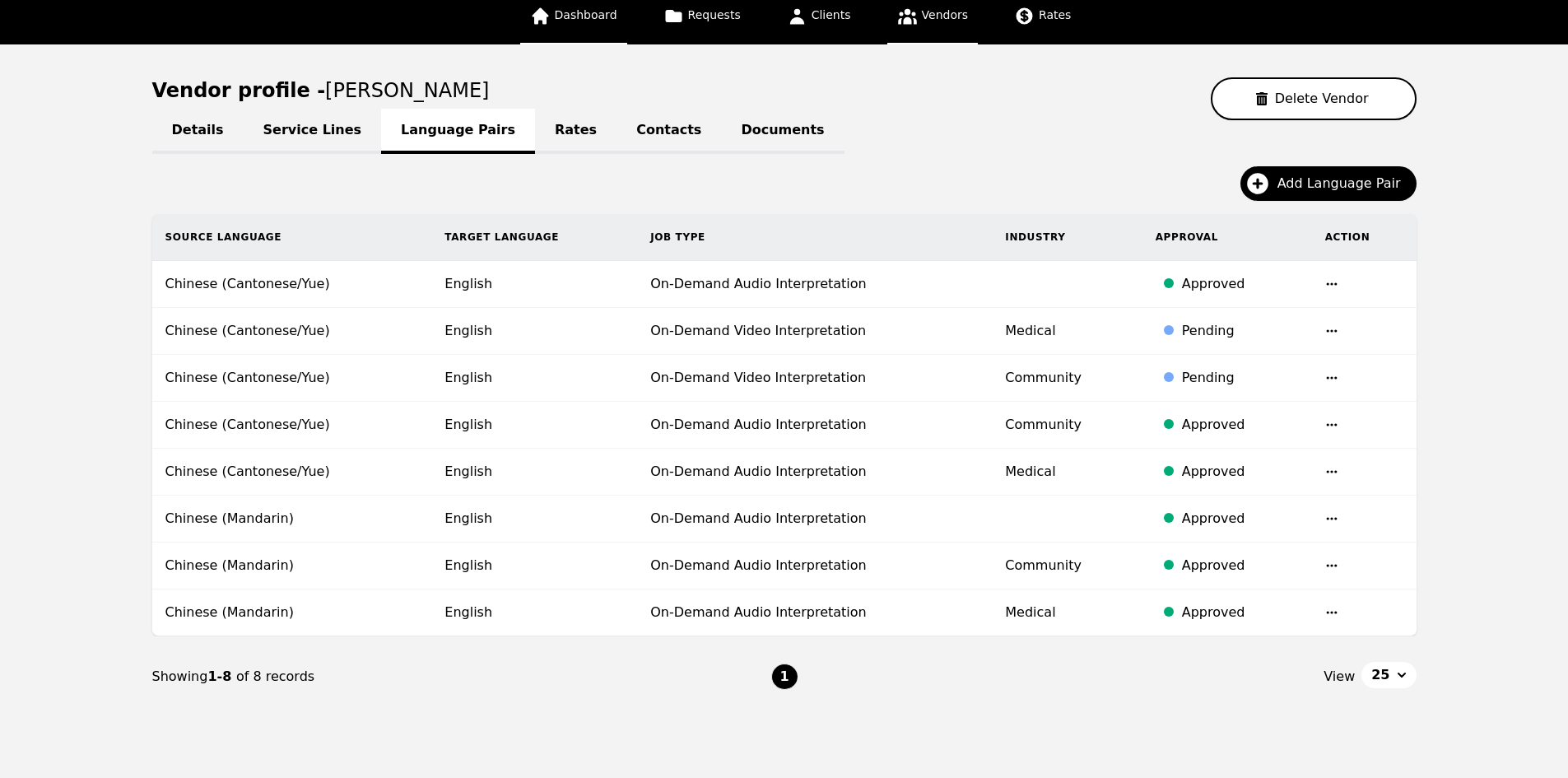
click at [585, 5] on link "Dashboard" at bounding box center [573, 16] width 107 height 55
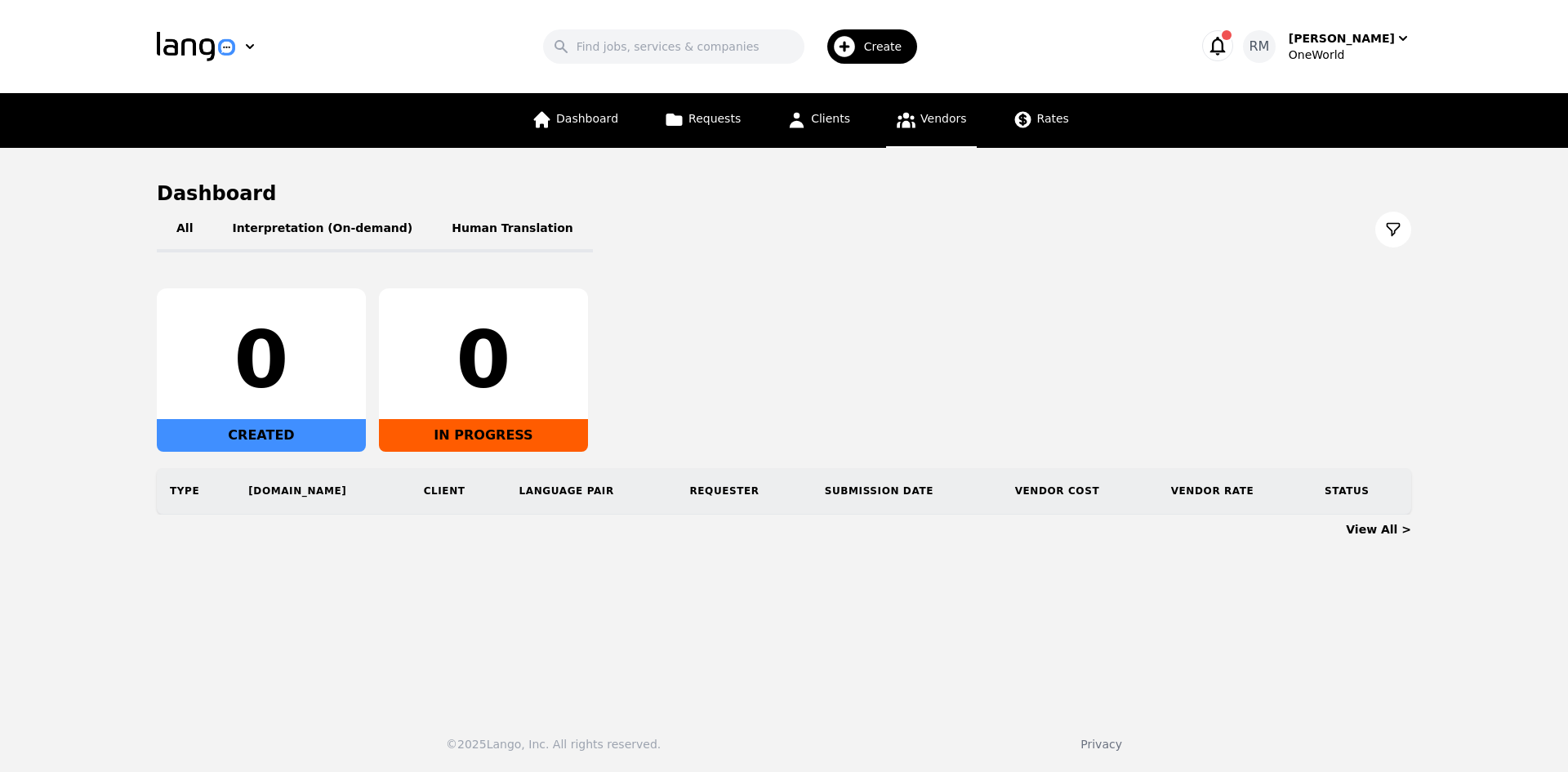
click at [927, 141] on link "Vendors" at bounding box center [931, 120] width 90 height 55
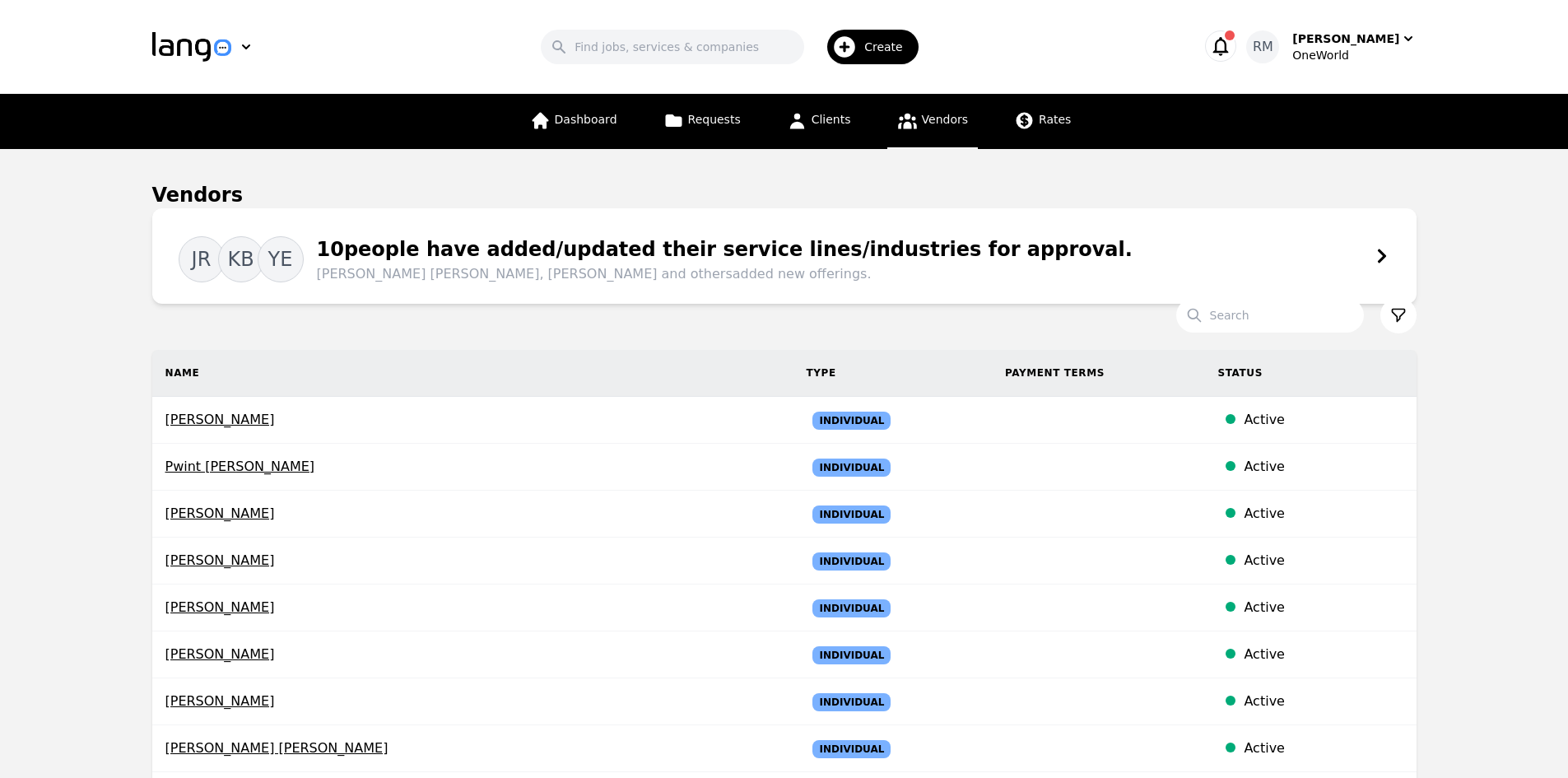
click at [1160, 263] on div "JR KB YE 10 people have added/updated their service lines/industries for approv…" at bounding box center [784, 256] width 1211 height 56
